Goal: Information Seeking & Learning: Learn about a topic

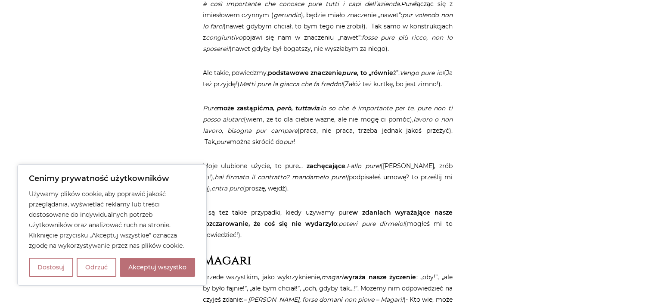
scroll to position [919, 0]
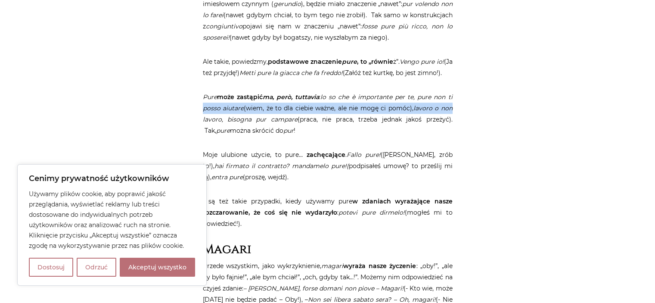
drag, startPoint x: 643, startPoint y: 104, endPoint x: 640, endPoint y: 113, distance: 9.7
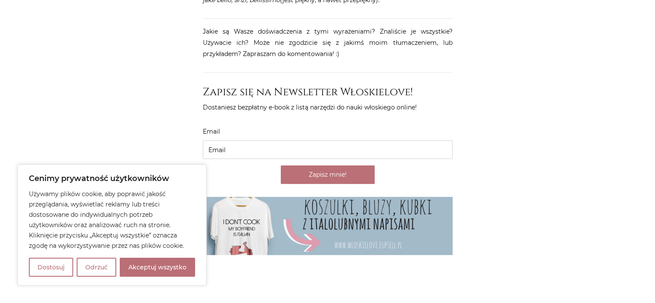
scroll to position [2743, 0]
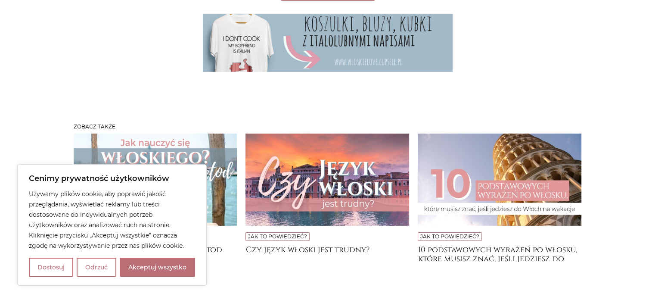
click at [468, 158] on img at bounding box center [500, 180] width 164 height 92
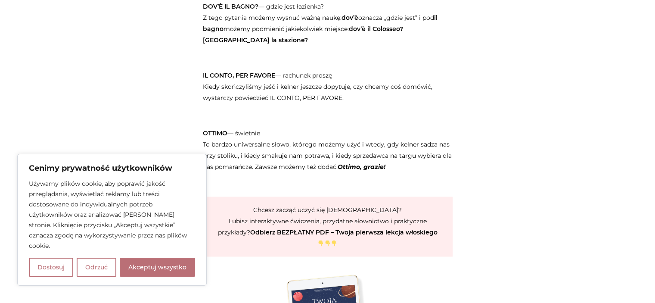
scroll to position [1463, 0]
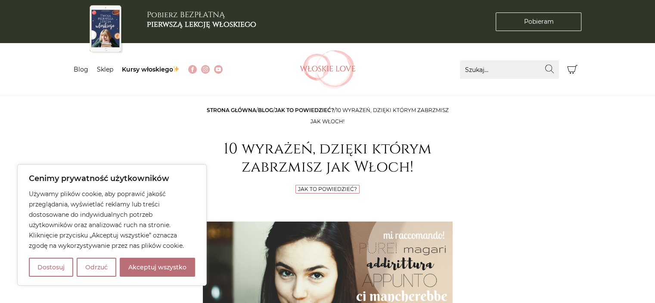
scroll to position [265, 0]
